Goal: Transaction & Acquisition: Download file/media

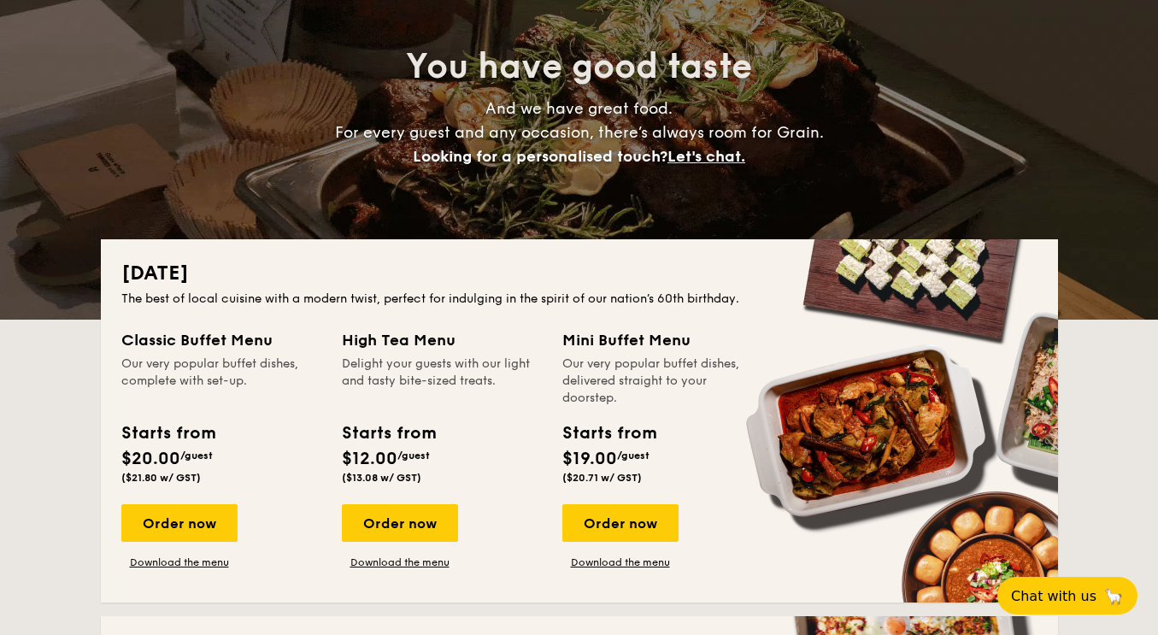
scroll to position [168, 0]
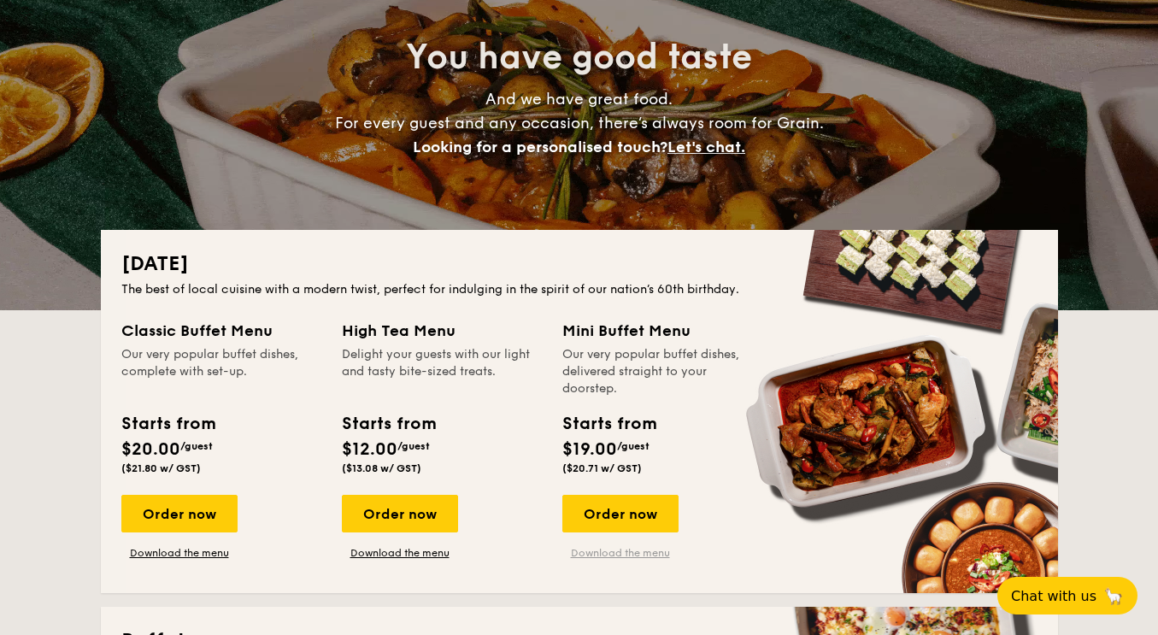
click at [630, 550] on link "Download the menu" at bounding box center [621, 553] width 116 height 14
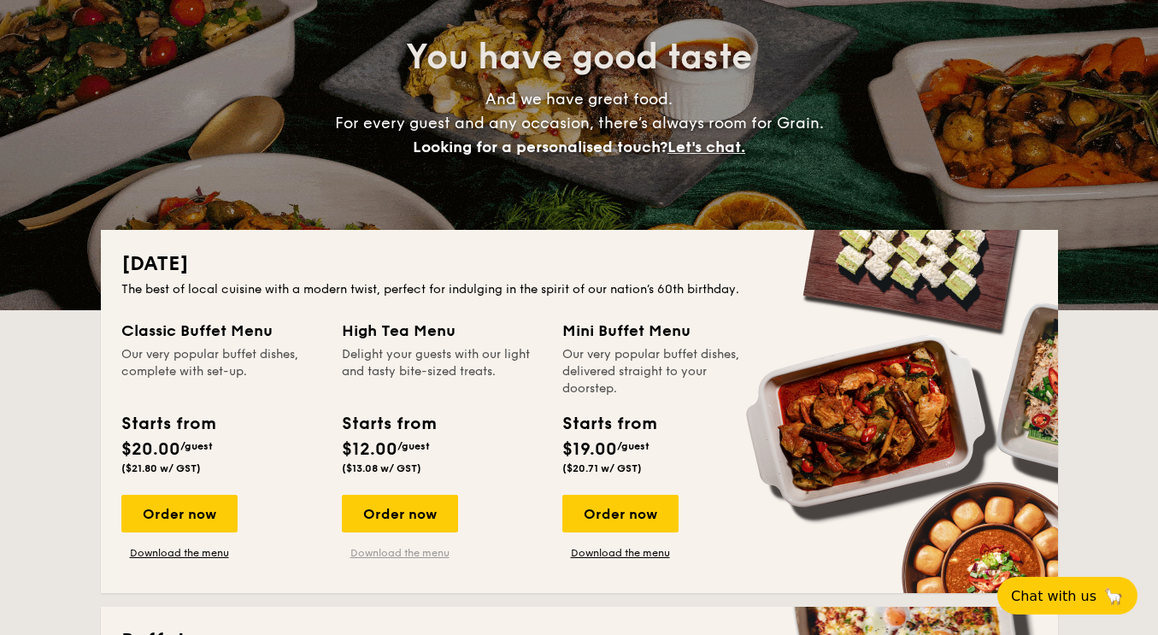
click at [424, 551] on link "Download the menu" at bounding box center [400, 553] width 116 height 14
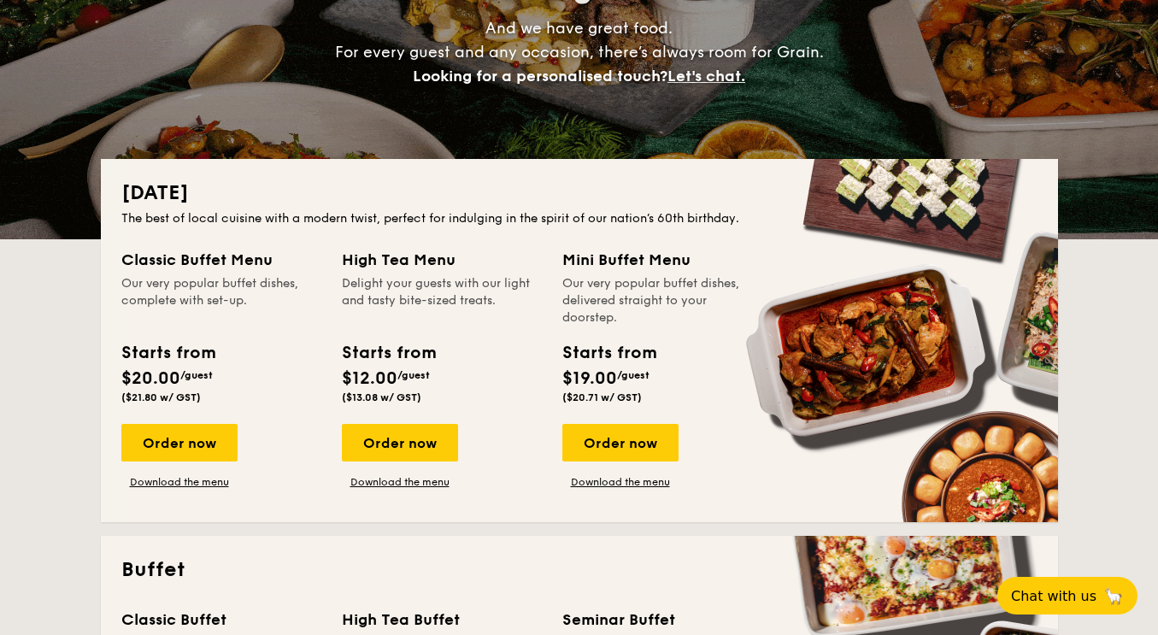
scroll to position [240, 0]
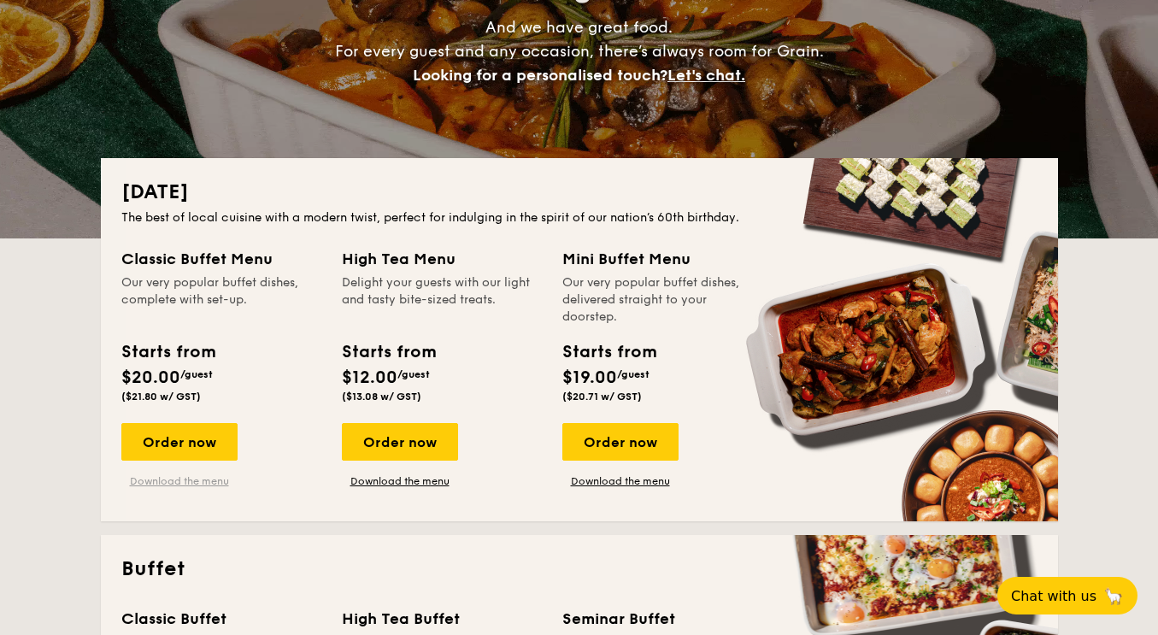
click at [208, 483] on link "Download the menu" at bounding box center [179, 481] width 116 height 14
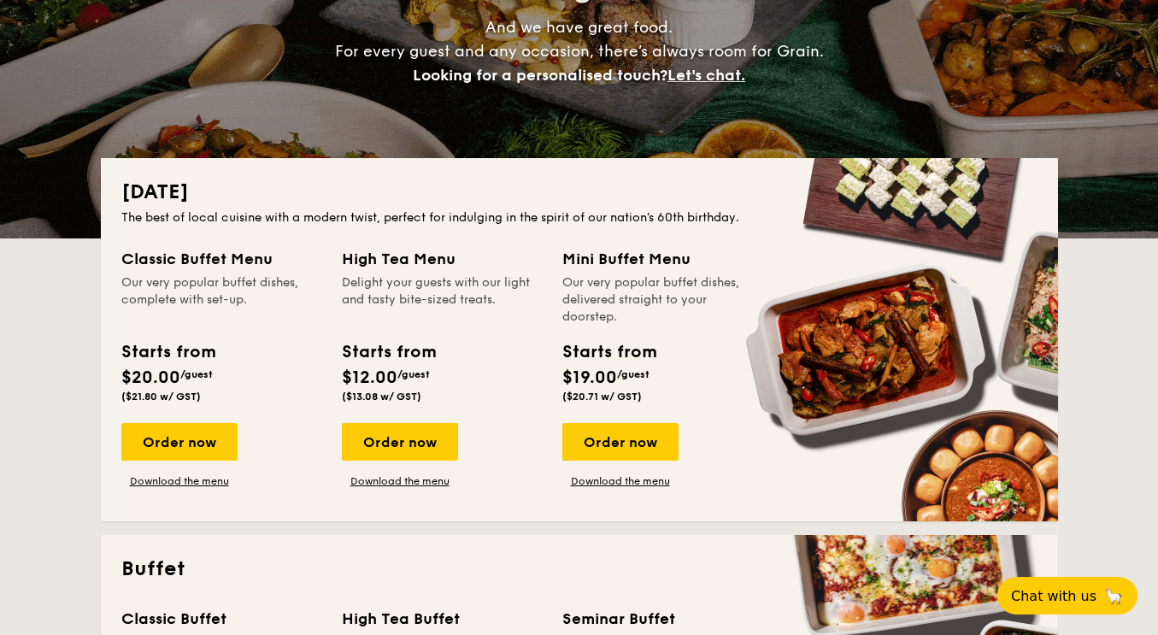
click at [663, 288] on div "Our very popular buffet dishes, delivered straight to your doorstep." at bounding box center [663, 299] width 200 height 51
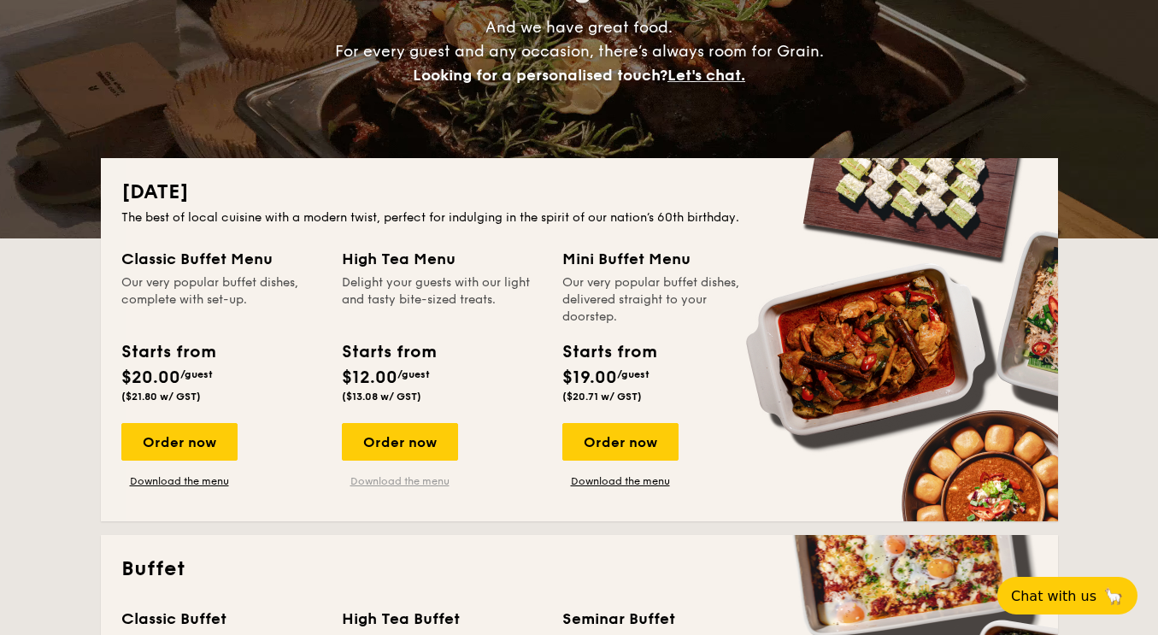
click at [412, 475] on link "Download the menu" at bounding box center [400, 481] width 116 height 14
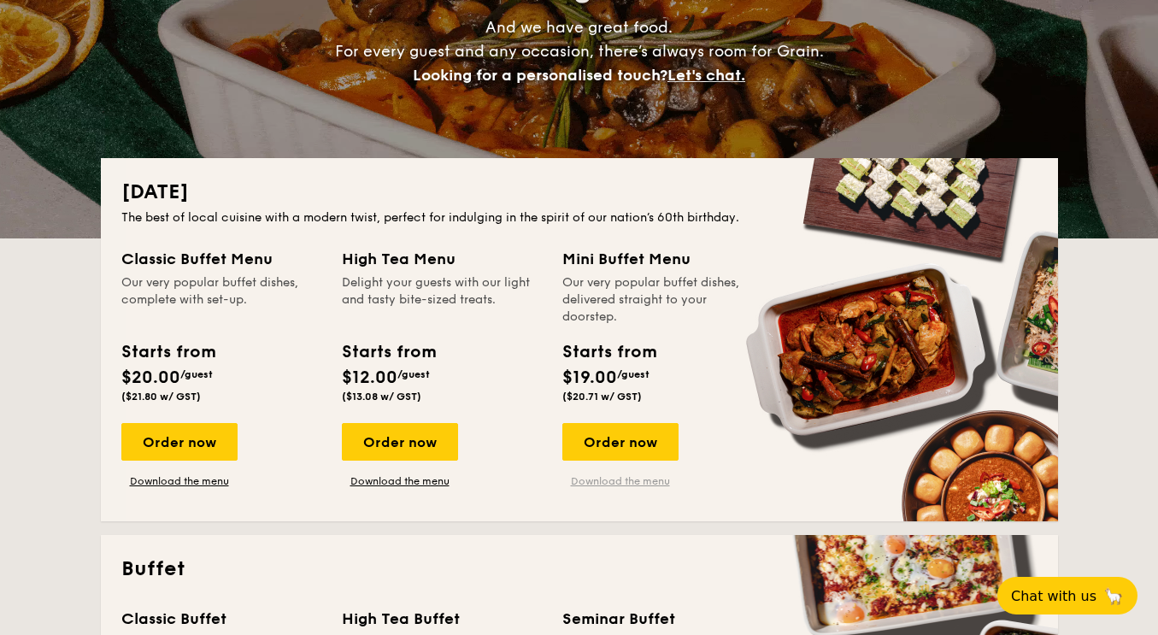
click at [632, 483] on link "Download the menu" at bounding box center [621, 481] width 116 height 14
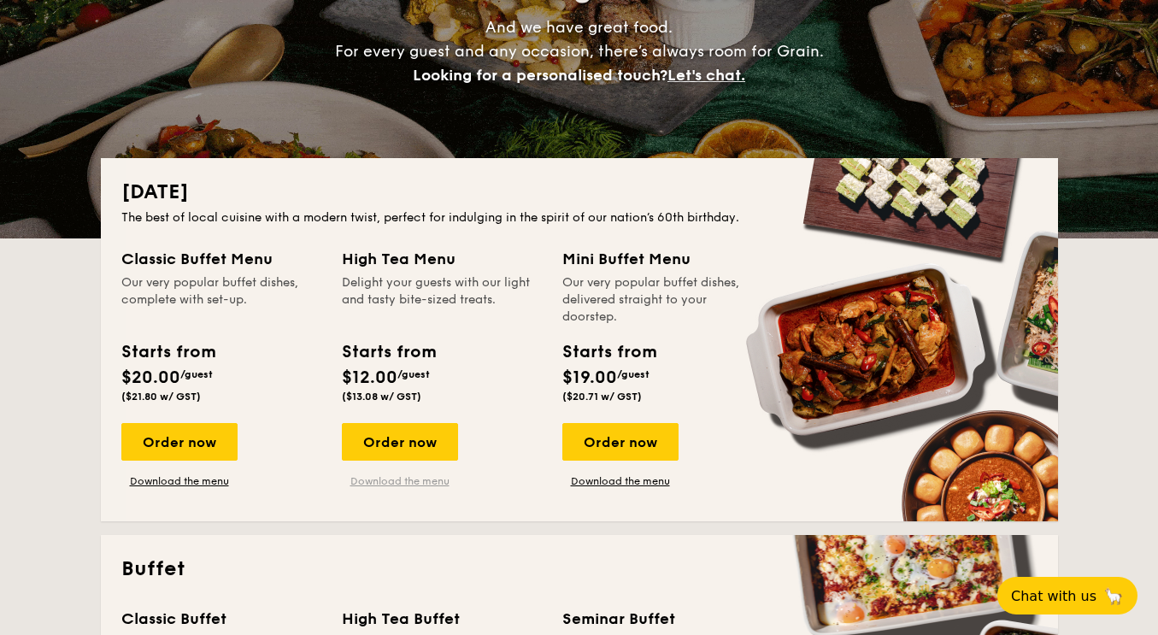
click at [416, 484] on link "Download the menu" at bounding box center [400, 481] width 116 height 14
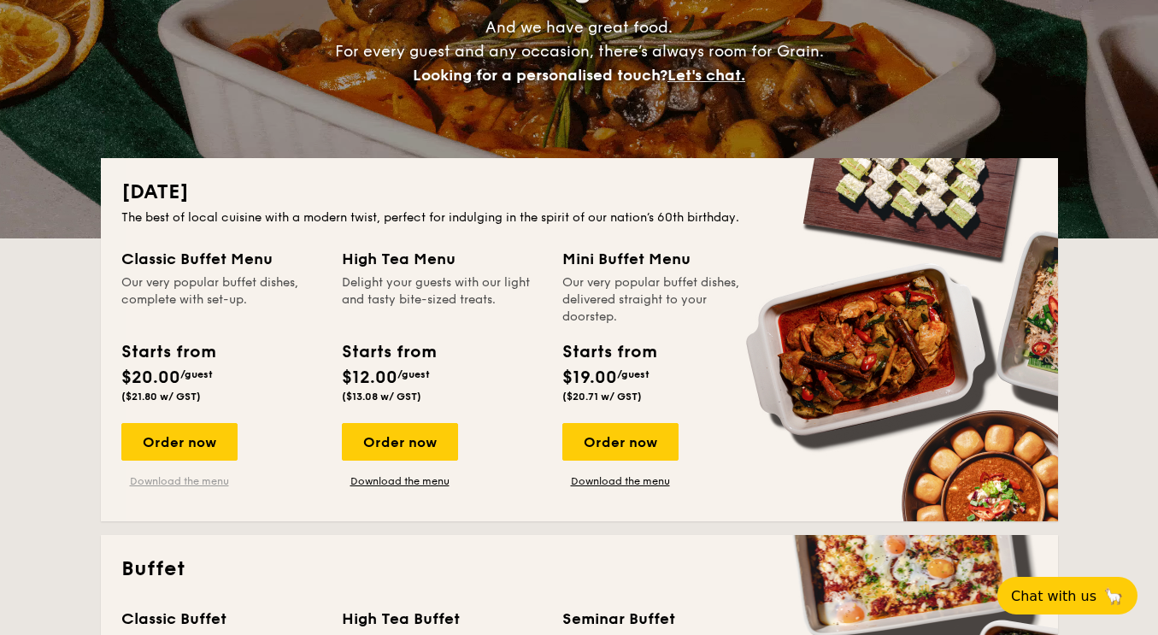
click at [201, 478] on link "Download the menu" at bounding box center [179, 481] width 116 height 14
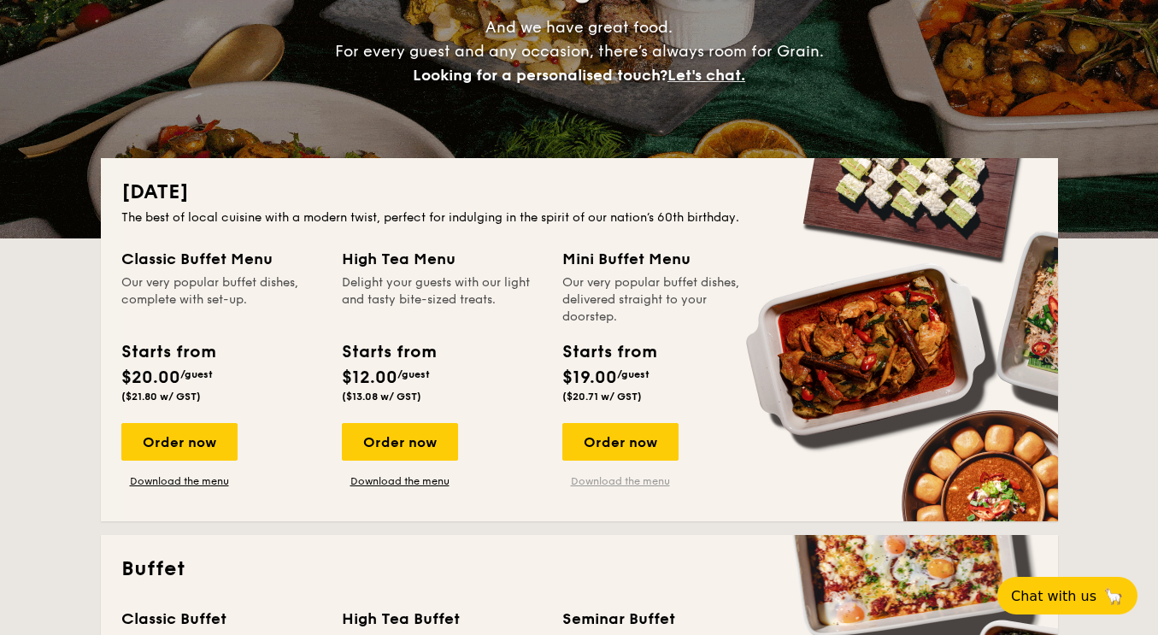
click at [619, 481] on link "Download the menu" at bounding box center [621, 481] width 116 height 14
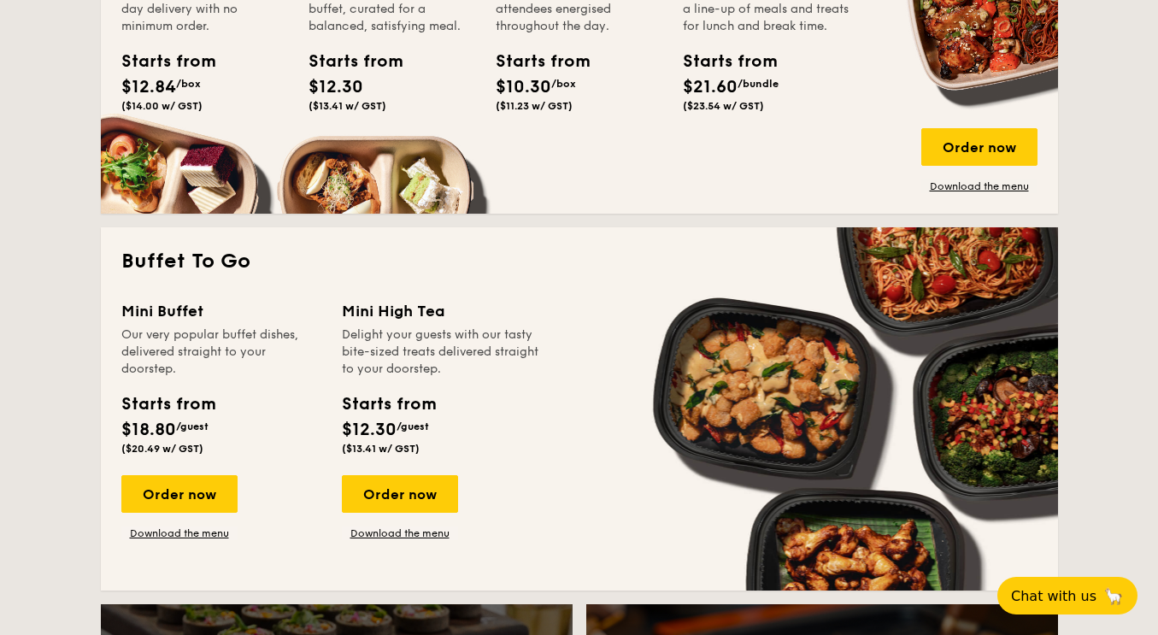
scroll to position [1303, 0]
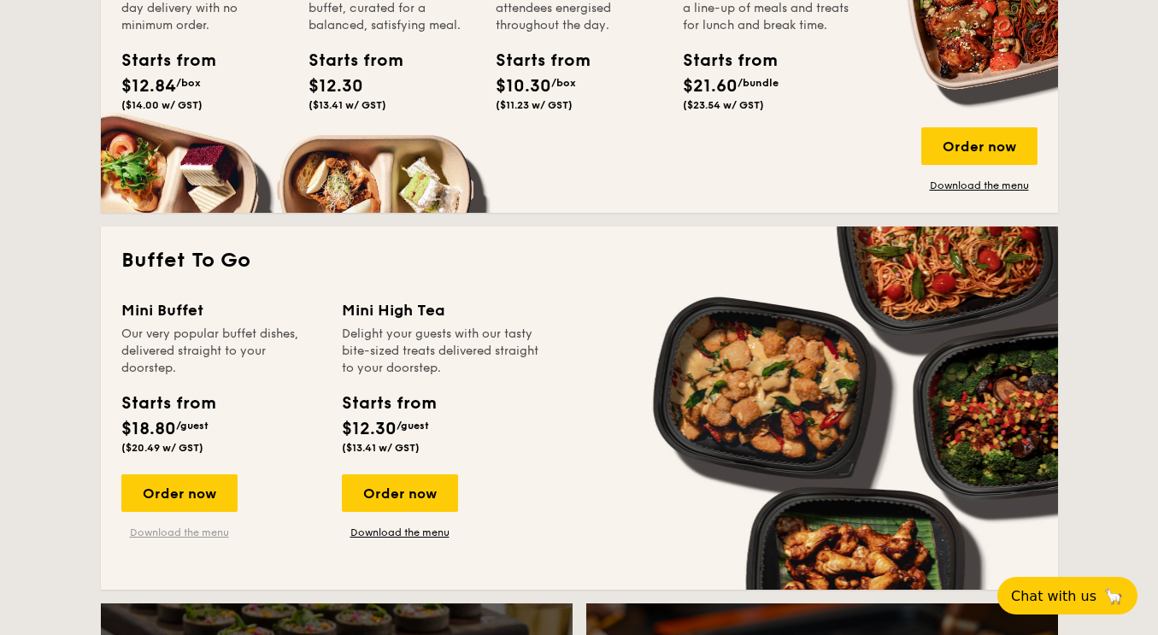
click at [215, 533] on link "Download the menu" at bounding box center [179, 533] width 116 height 14
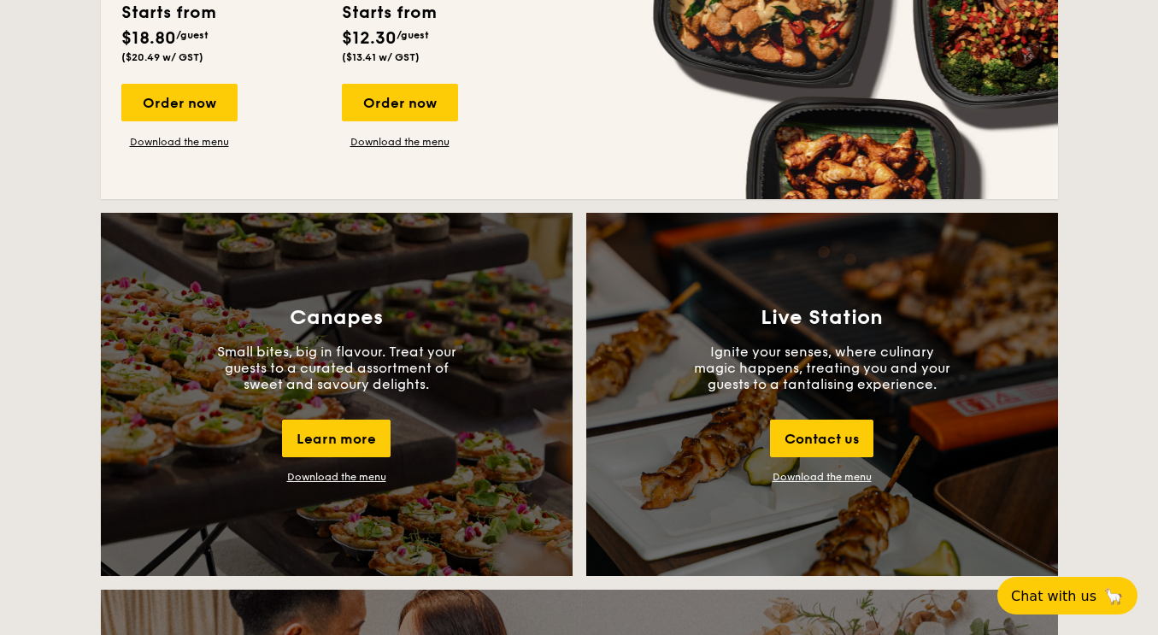
scroll to position [1760, 0]
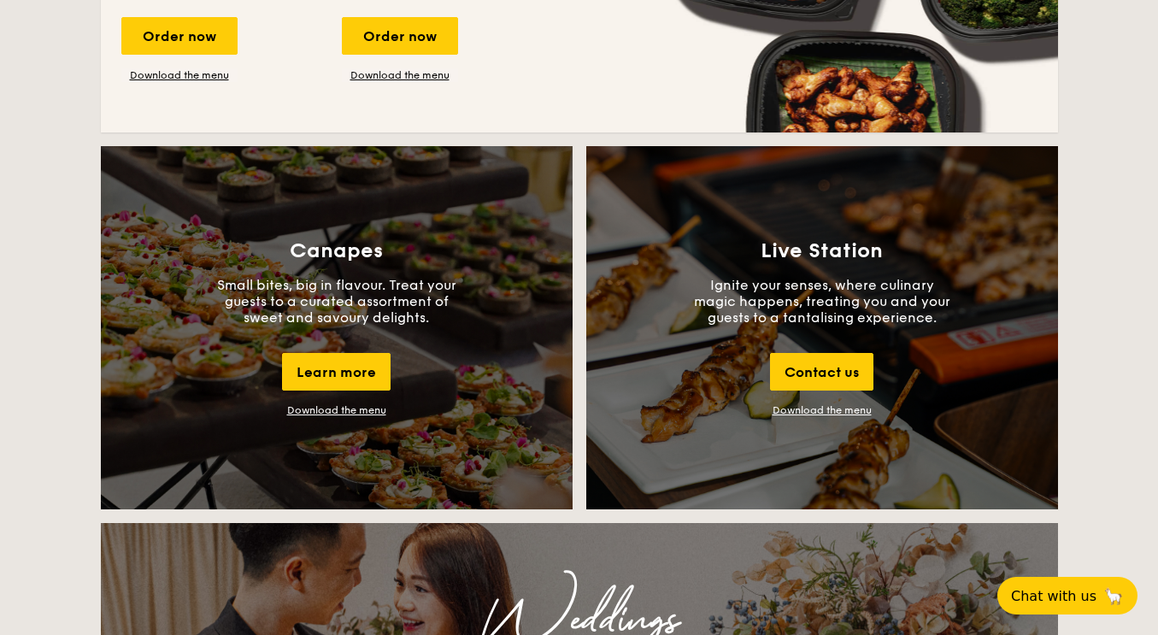
click at [357, 412] on div "Download the menu" at bounding box center [336, 410] width 99 height 12
